Goal: Task Accomplishment & Management: Manage account settings

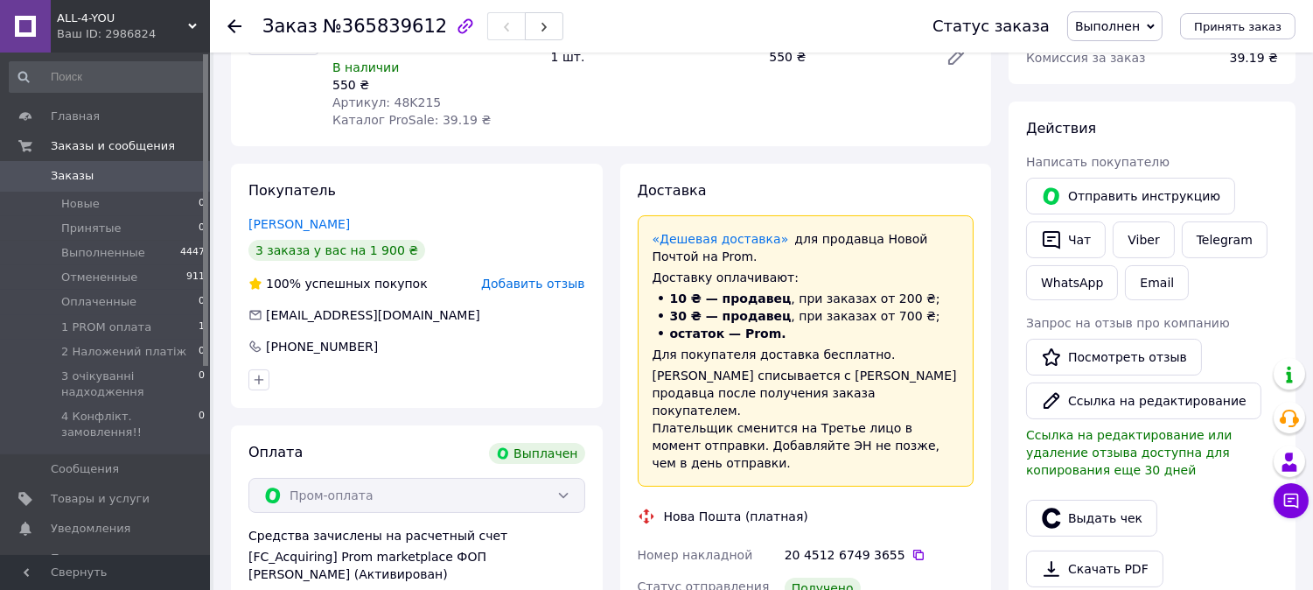
scroll to position [203, 0]
click at [124, 301] on span "Оплаченные" at bounding box center [98, 302] width 75 height 16
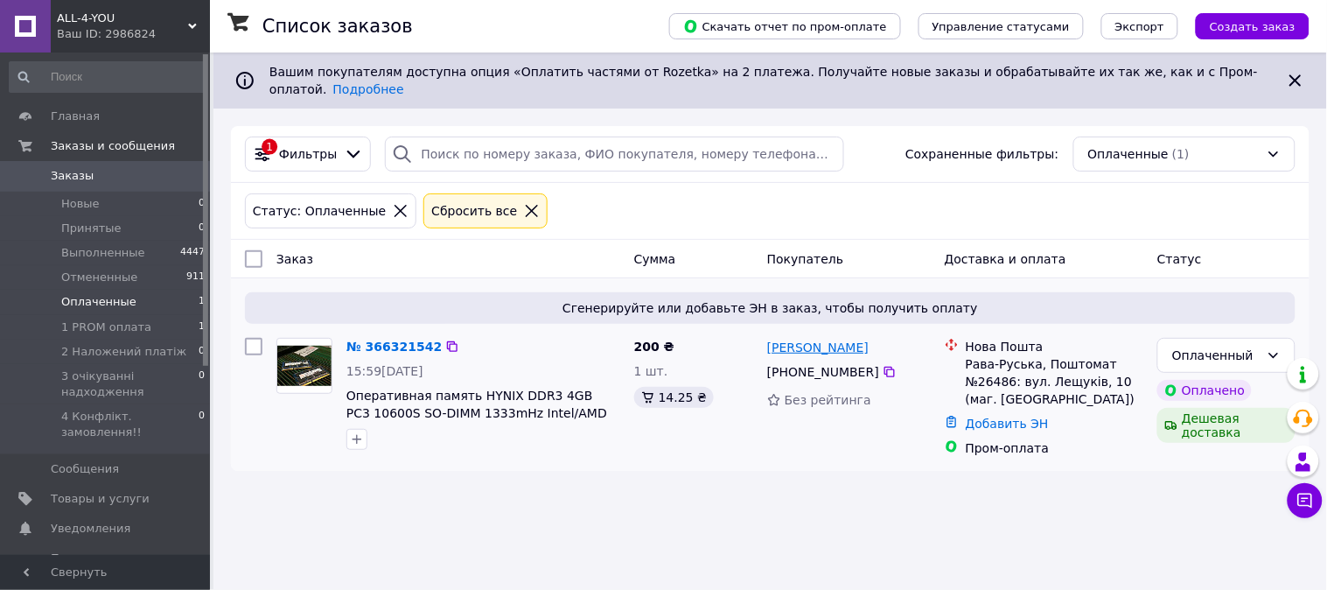
click at [845, 341] on link "[PERSON_NAME]" at bounding box center [817, 347] width 101 height 17
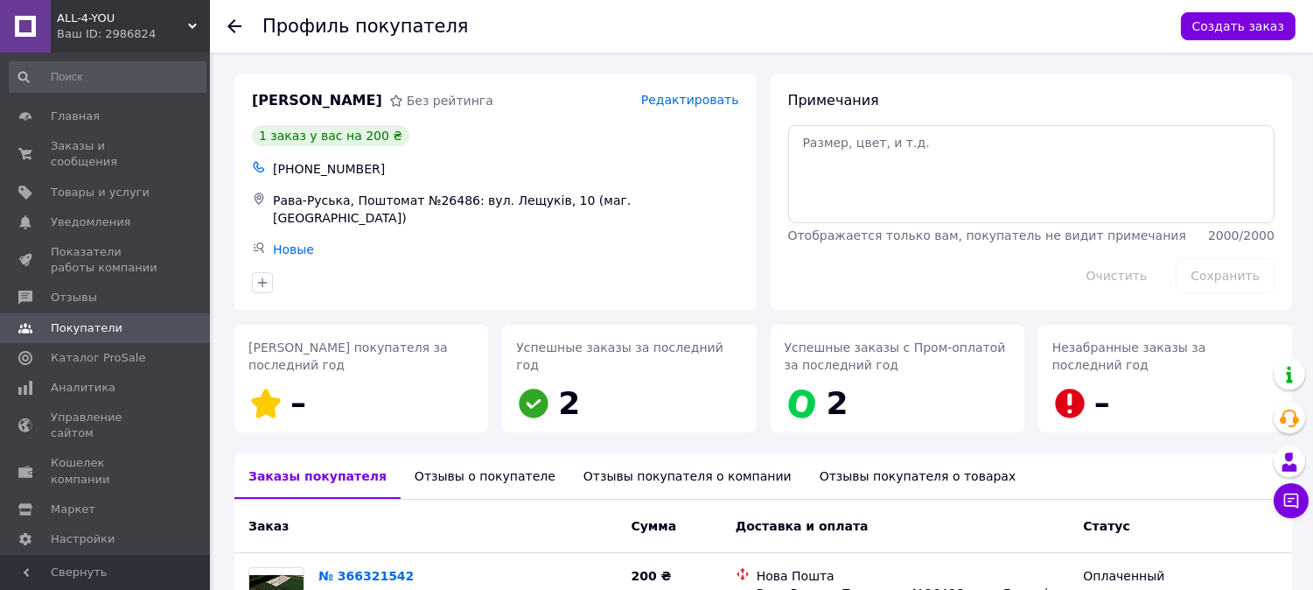
click at [409, 470] on div "Отзывы о покупателе" at bounding box center [485, 475] width 169 height 45
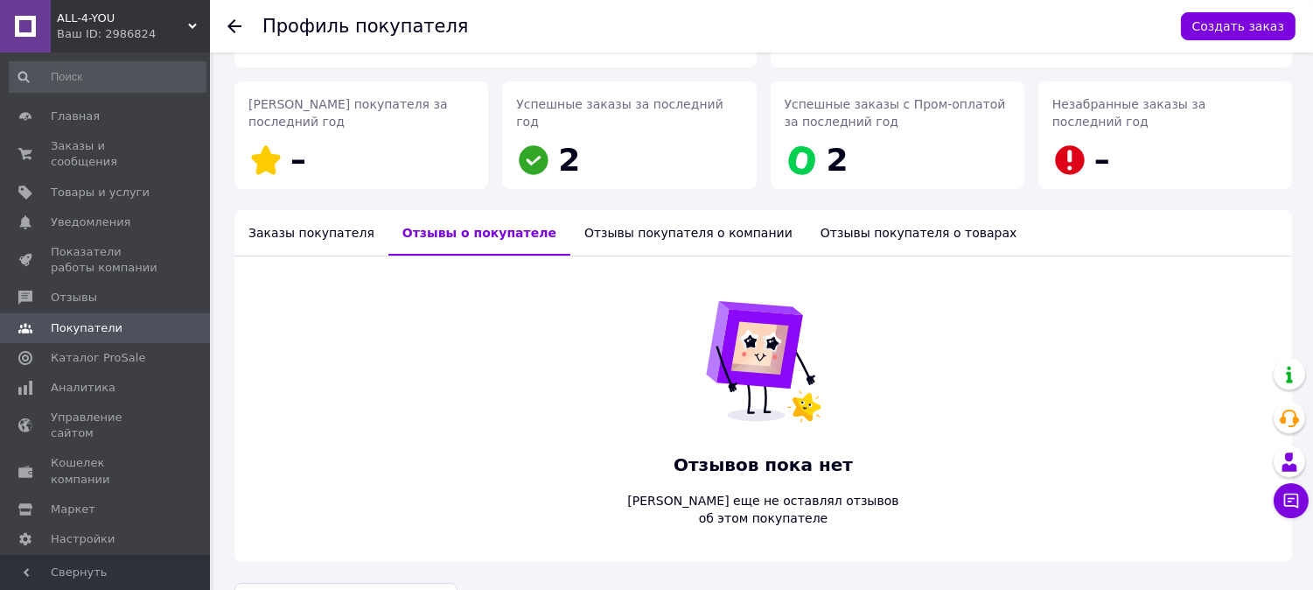
scroll to position [286, 0]
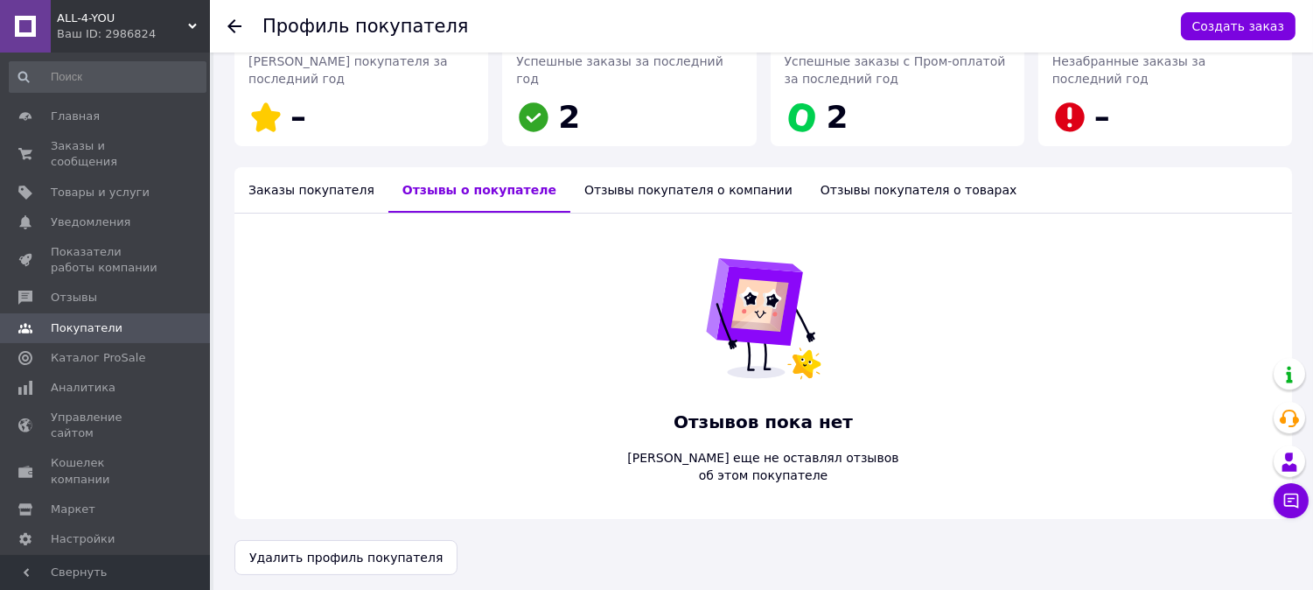
click at [318, 185] on div "Заказы покупателя" at bounding box center [311, 189] width 154 height 45
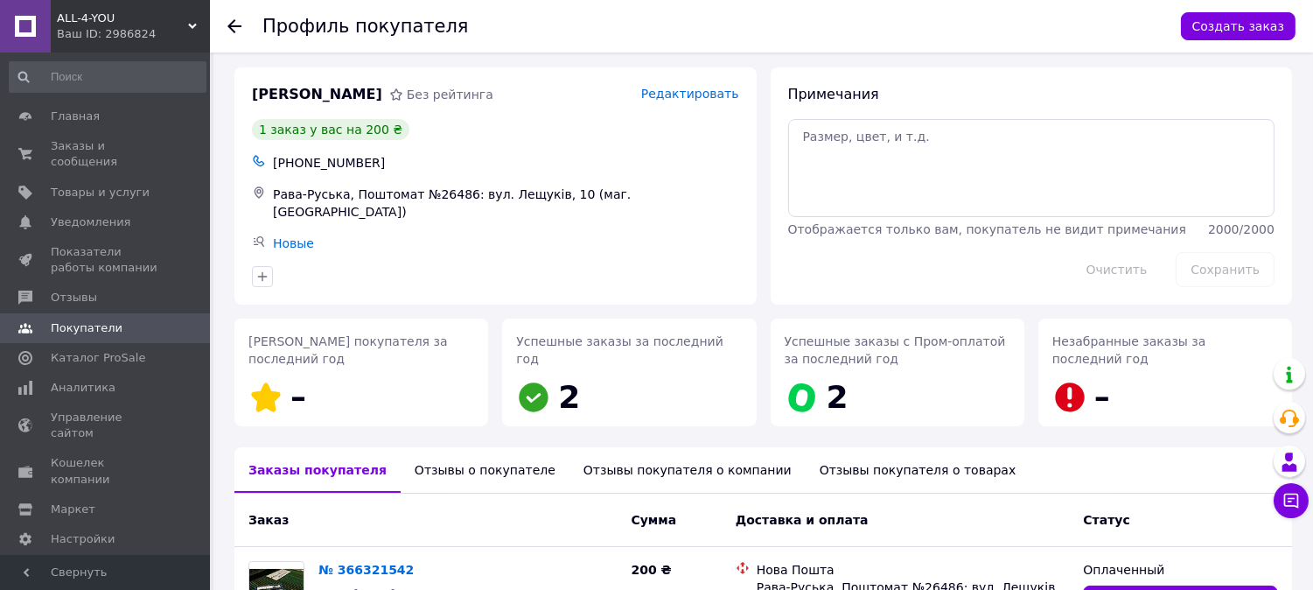
scroll to position [0, 0]
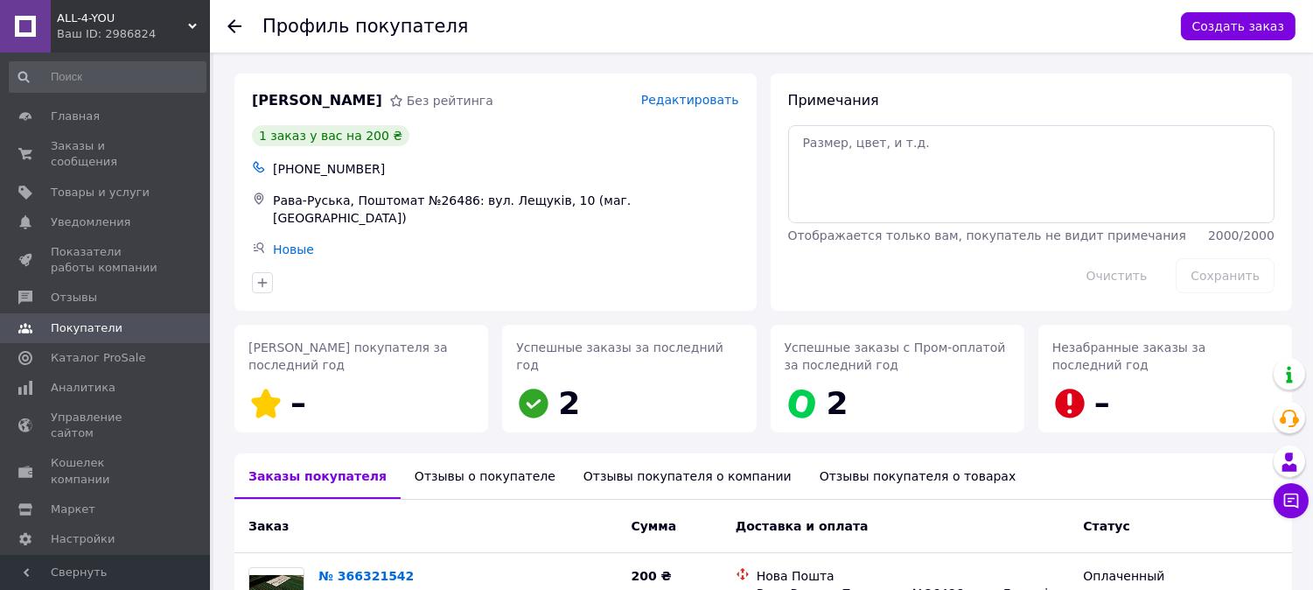
click at [233, 29] on icon at bounding box center [234, 26] width 14 height 14
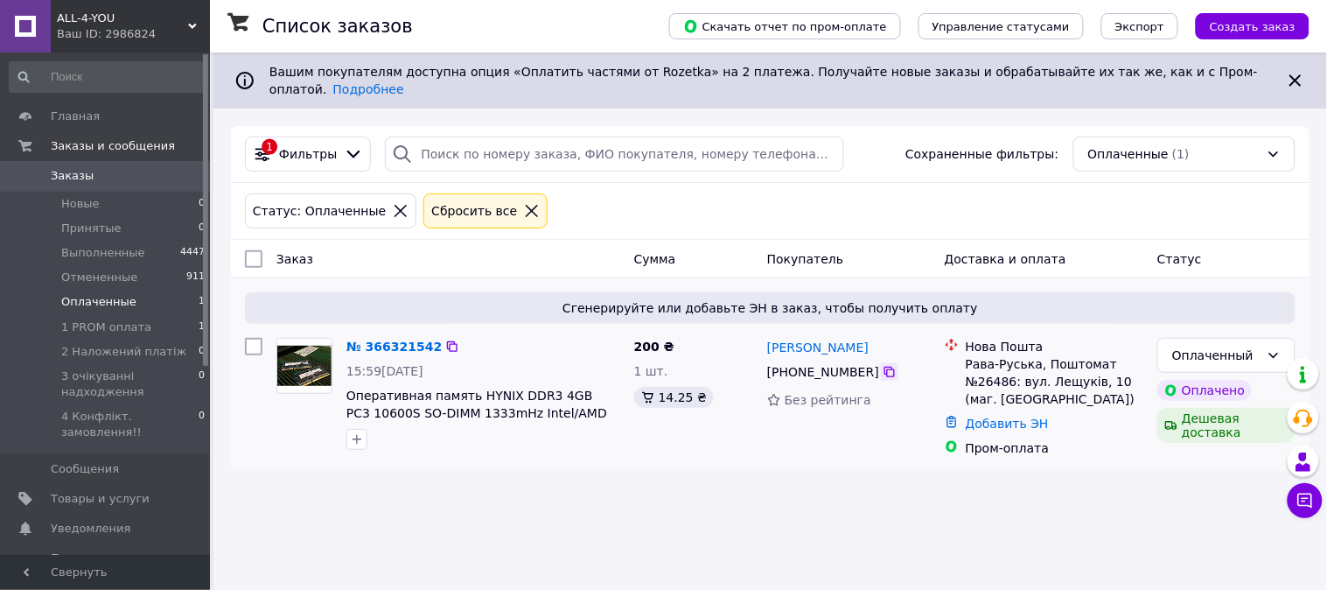
click at [883, 365] on icon at bounding box center [890, 372] width 14 height 14
click at [815, 339] on link "[PERSON_NAME]" at bounding box center [817, 347] width 101 height 17
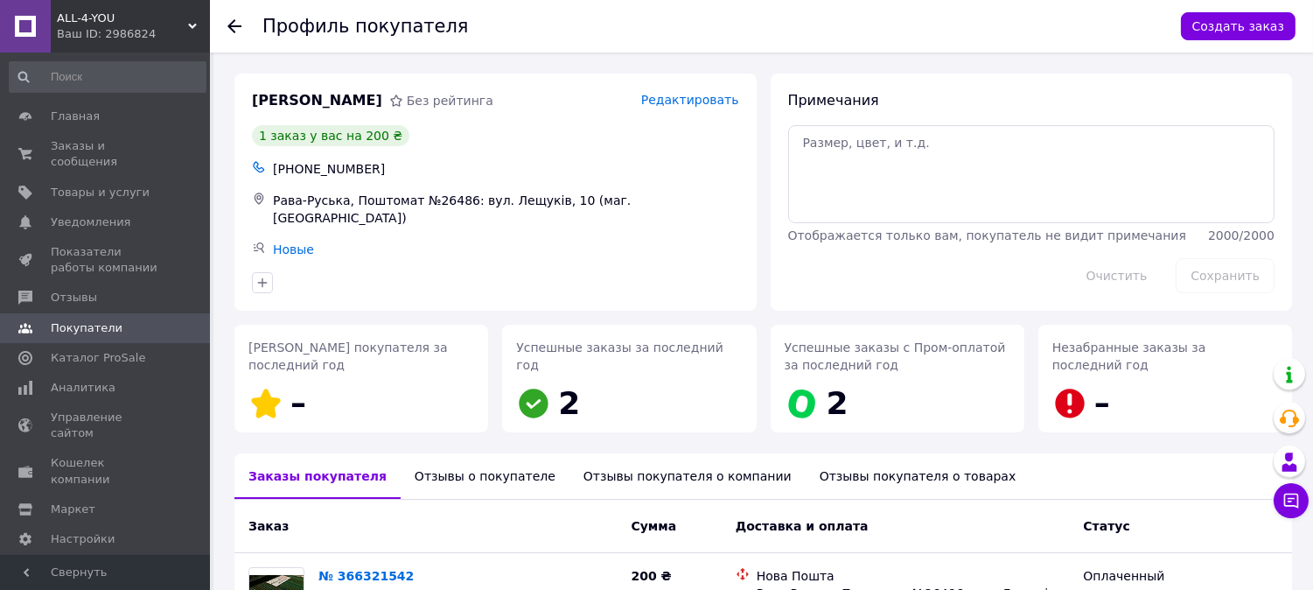
click at [462, 481] on div "Отзывы о покупателе" at bounding box center [485, 475] width 169 height 45
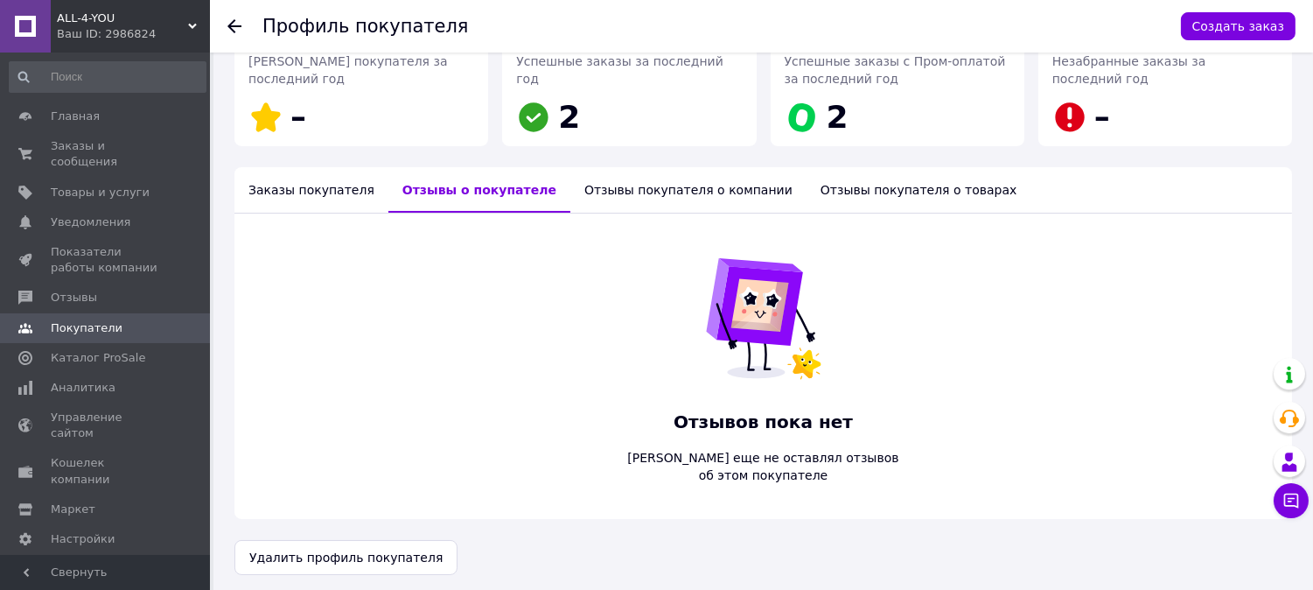
click at [618, 190] on div "Отзывы покупателя о компании" at bounding box center [688, 189] width 236 height 45
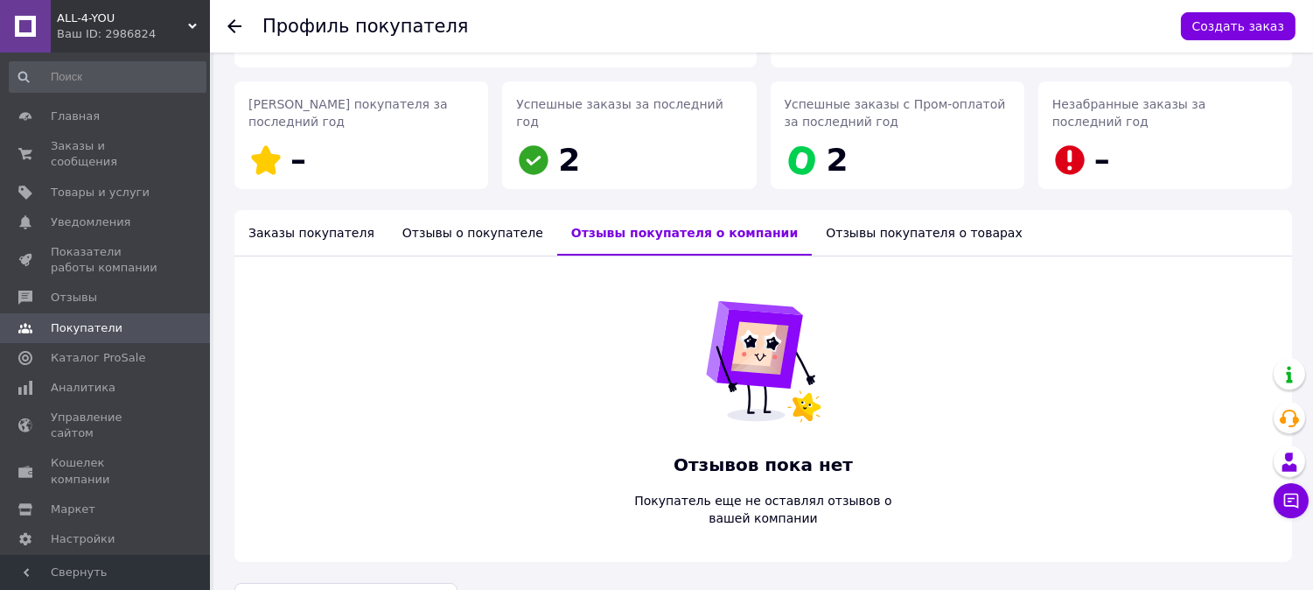
scroll to position [286, 0]
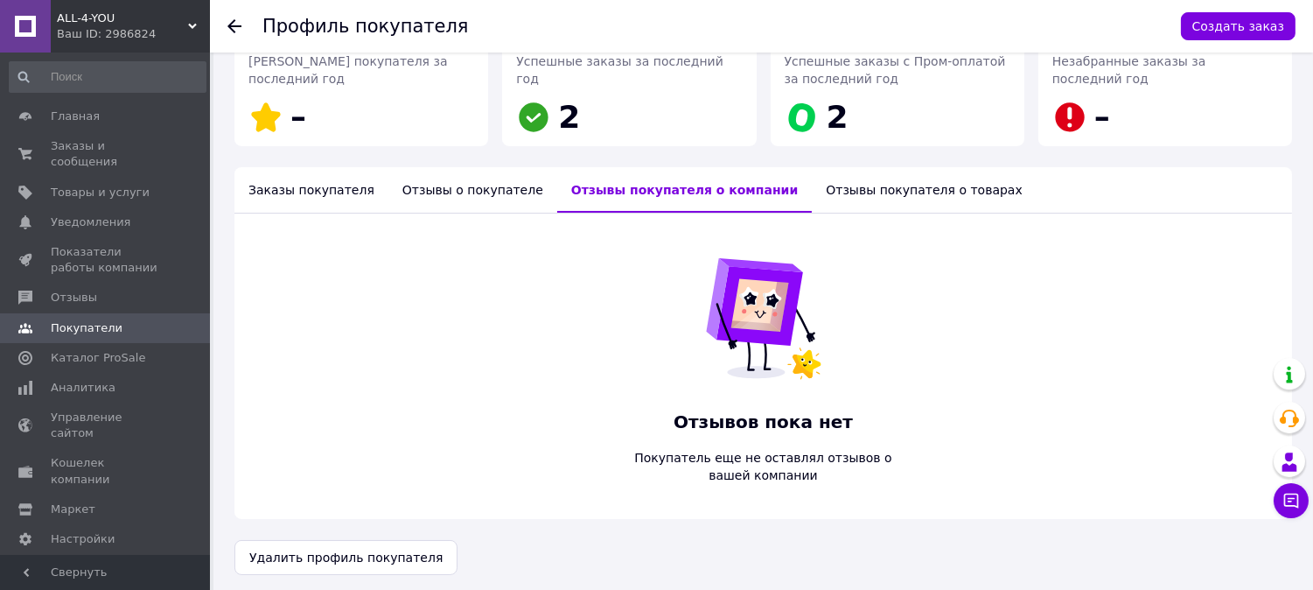
click at [812, 190] on div "Отзывы покупателя о товарах" at bounding box center [924, 189] width 225 height 45
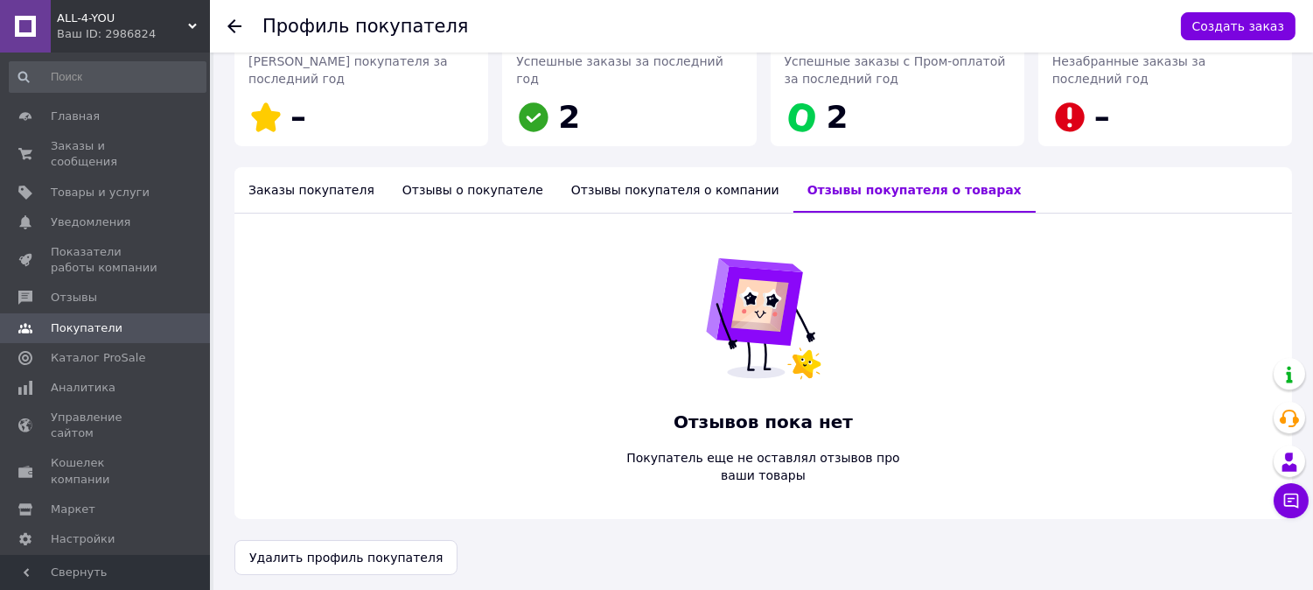
click at [281, 198] on div "Заказы покупателя" at bounding box center [311, 189] width 154 height 45
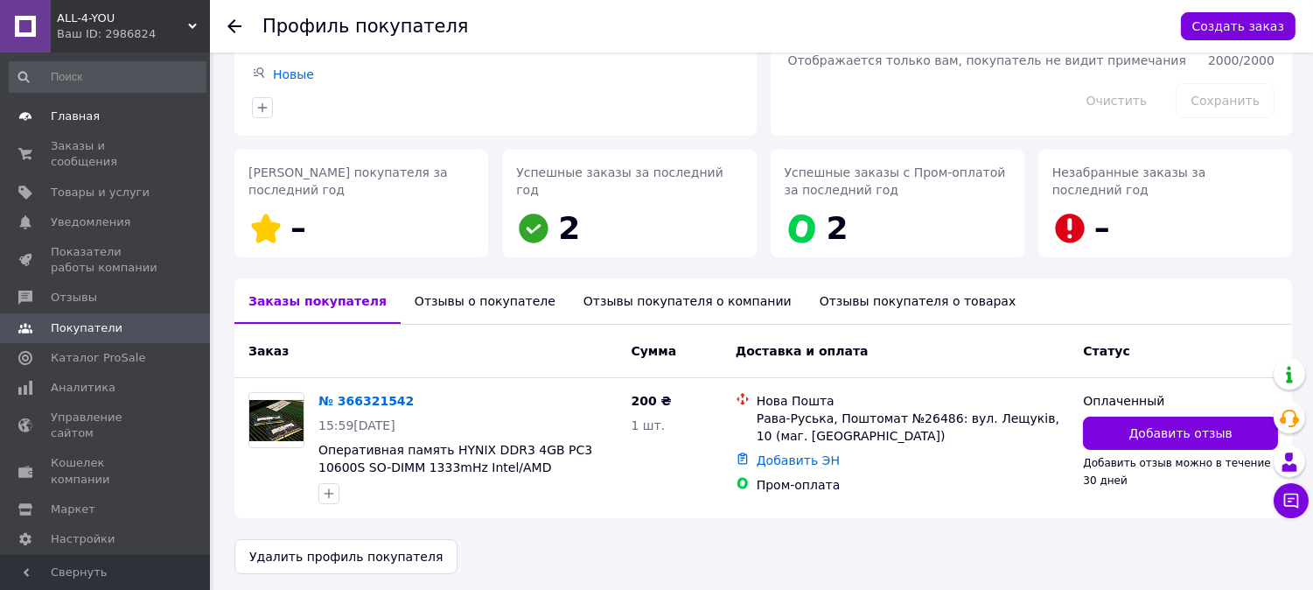
click at [76, 118] on span "Главная" at bounding box center [75, 116] width 49 height 16
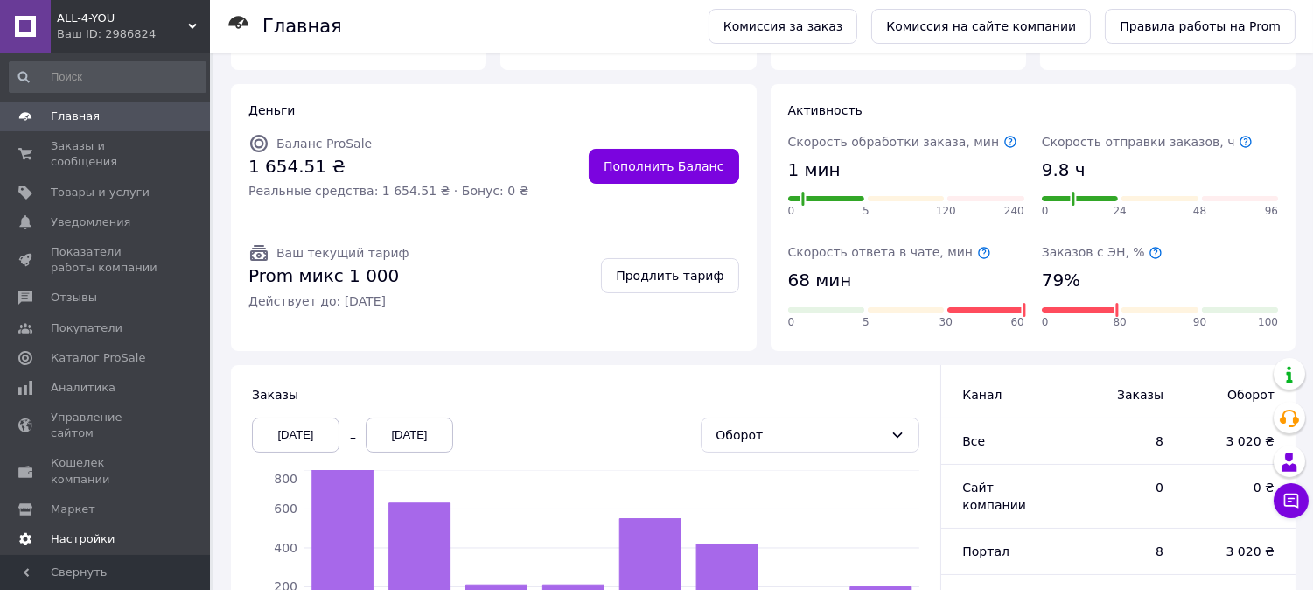
scroll to position [263, 0]
